Goal: Check status

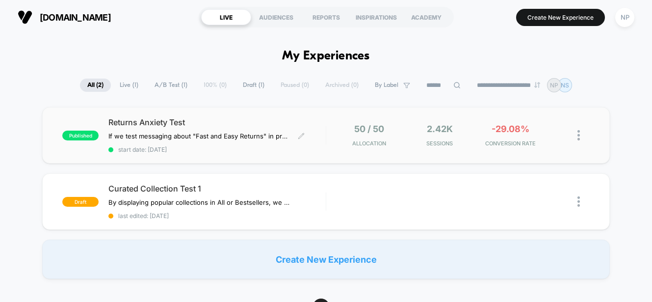
click at [148, 129] on div "Returns Anxiety Test If we test messaging about "Fast and Easy Returns" in prox…" at bounding box center [216, 135] width 217 height 36
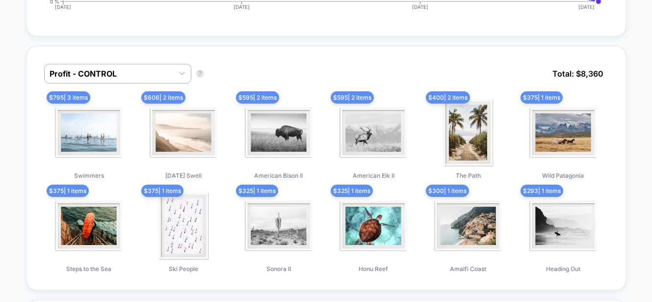
scroll to position [642, 0]
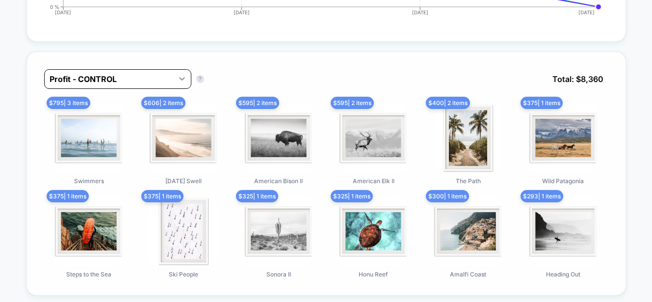
click at [183, 78] on icon at bounding box center [182, 78] width 6 height 3
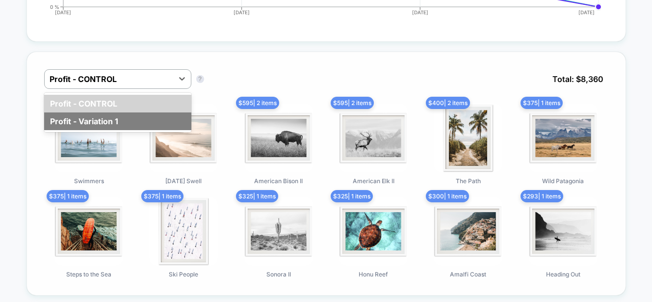
click at [115, 115] on div "Profit - Variation 1" at bounding box center [117, 121] width 147 height 18
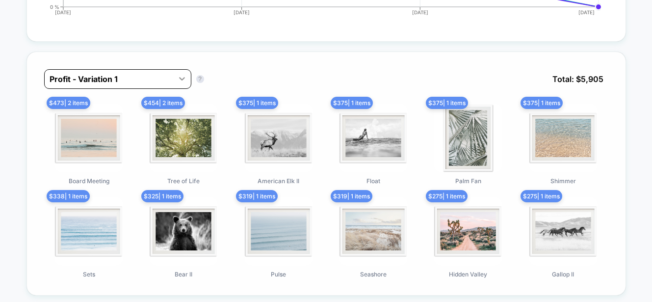
click at [176, 77] on div at bounding box center [182, 79] width 18 height 18
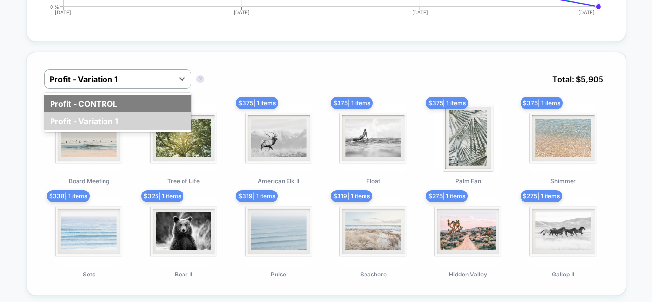
click at [110, 101] on div "Profit - CONTROL" at bounding box center [117, 104] width 147 height 18
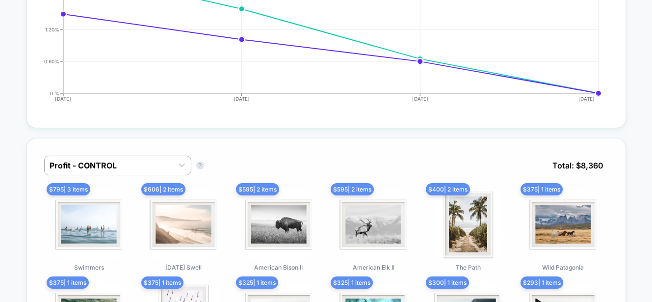
scroll to position [553, 0]
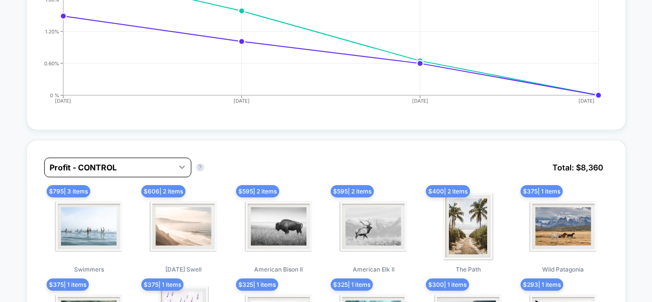
click at [177, 167] on icon at bounding box center [182, 167] width 10 height 10
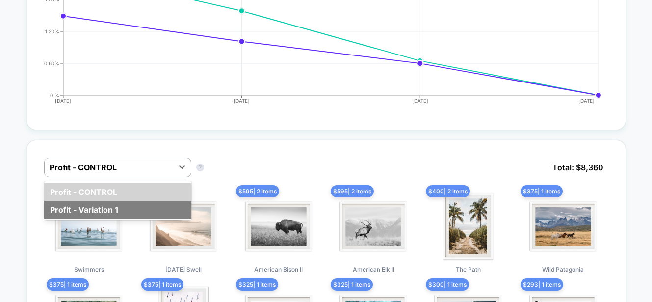
click at [130, 209] on div "Profit - Variation 1" at bounding box center [117, 210] width 147 height 18
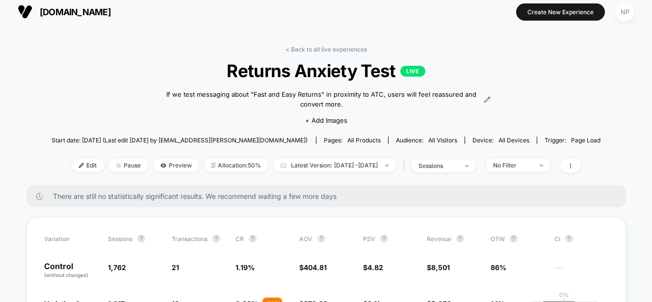
scroll to position [0, 0]
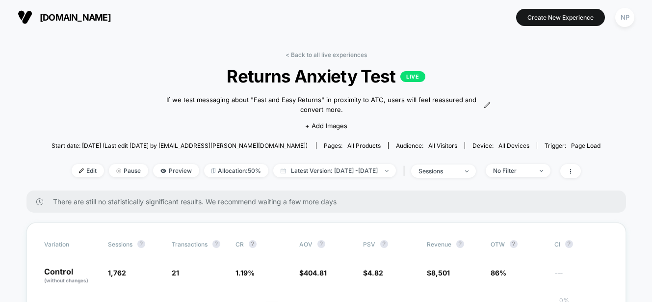
click at [80, 17] on span "[DOMAIN_NAME]" at bounding box center [75, 17] width 71 height 10
